Goal: Navigation & Orientation: Find specific page/section

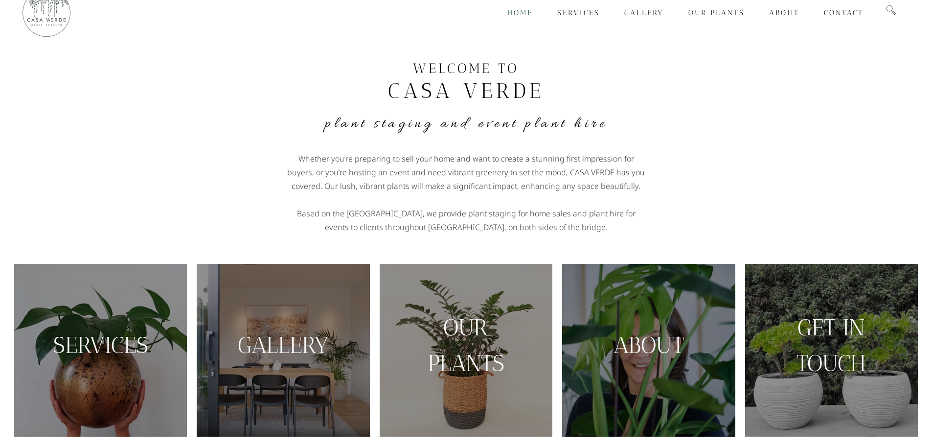
scroll to position [17, 0]
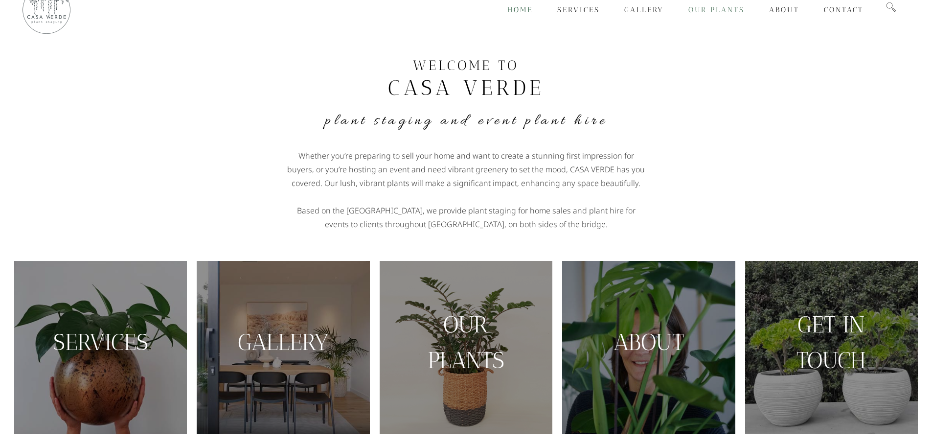
click at [721, 13] on span "Our Plants" at bounding box center [716, 9] width 56 height 9
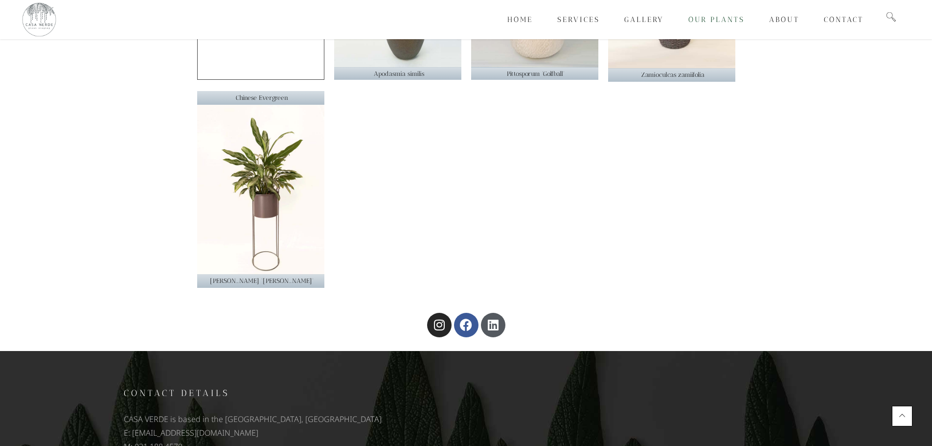
scroll to position [1916, 0]
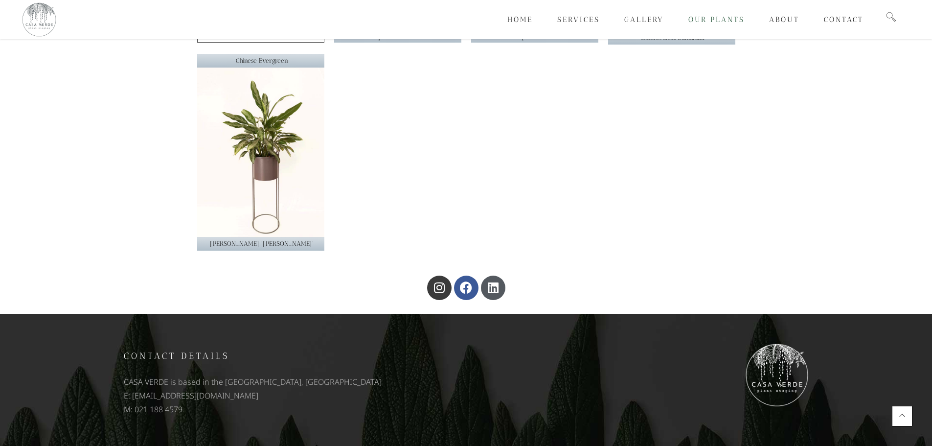
click at [443, 293] on icon at bounding box center [439, 287] width 12 height 12
click at [496, 280] on link "Linkedin" at bounding box center [493, 287] width 24 height 24
